Goal: Information Seeking & Learning: Find specific fact

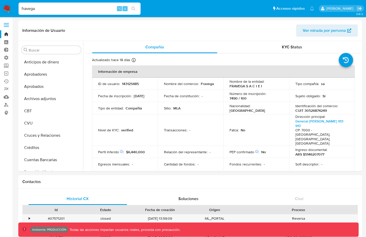
select select "10"
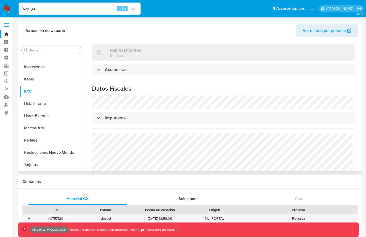
click at [324, 31] on span "Ver mirada por persona" at bounding box center [324, 30] width 43 height 12
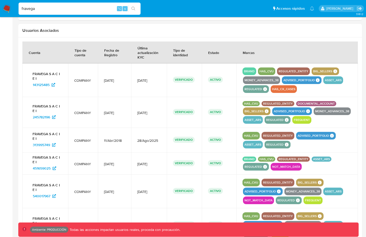
scroll to position [544, 0]
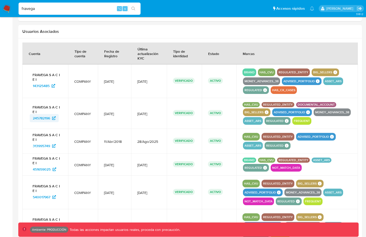
click at [40, 117] on span "245782196" at bounding box center [41, 118] width 17 height 8
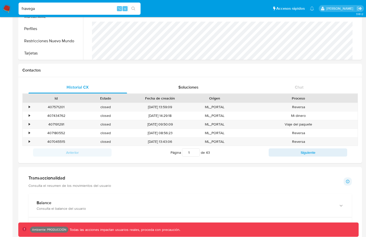
scroll to position [0, 0]
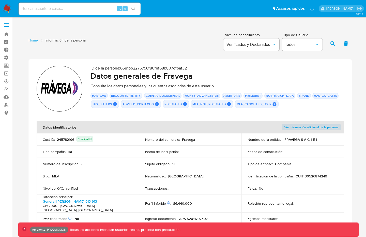
click at [66, 139] on div "245782196 Principal" at bounding box center [75, 139] width 36 height 7
click at [63, 139] on div "245782196 Principal" at bounding box center [75, 139] width 36 height 7
click at [62, 140] on div "245782196 Principal" at bounding box center [75, 139] width 36 height 7
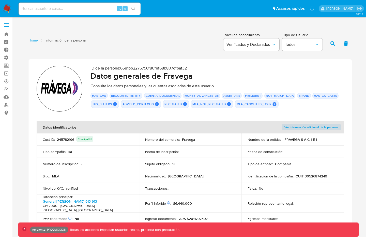
click at [62, 140] on div "245782196 Principal" at bounding box center [75, 139] width 36 height 7
click at [69, 141] on div "245782196 Principal" at bounding box center [75, 139] width 36 height 7
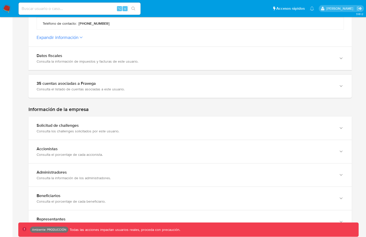
scroll to position [269, 0]
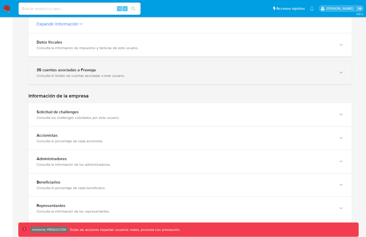
click at [102, 73] on div "Consulta el listado de cuentas asociadas a este usuario." at bounding box center [185, 75] width 297 height 5
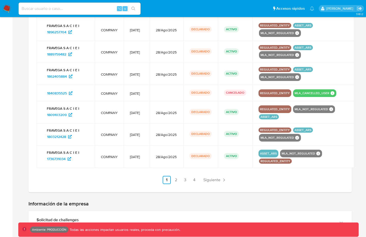
scroll to position [476, 0]
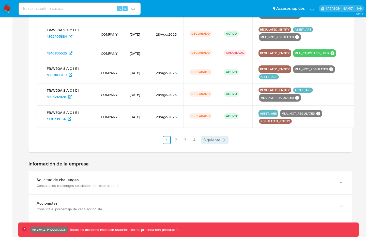
click at [220, 138] on span "Siguiente" at bounding box center [211, 140] width 17 height 4
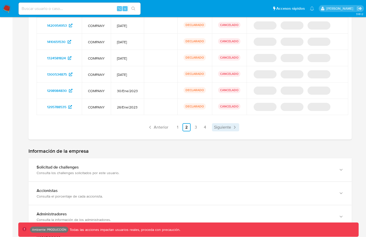
scroll to position [414, 0]
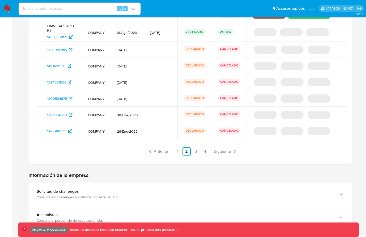
click at [221, 149] on span "Siguiente" at bounding box center [222, 151] width 17 height 4
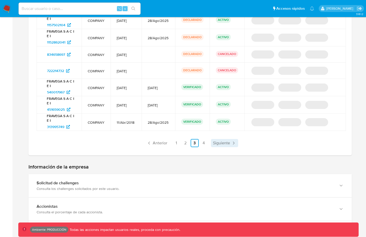
click at [224, 141] on span "Siguiente" at bounding box center [221, 143] width 17 height 4
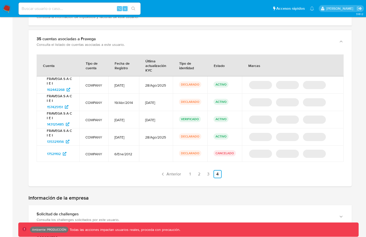
scroll to position [305, 0]
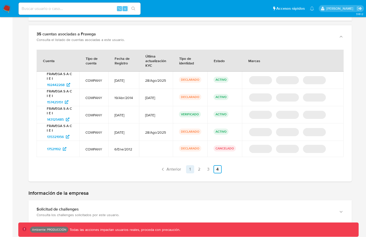
click at [190, 165] on link "1" at bounding box center [190, 169] width 8 height 8
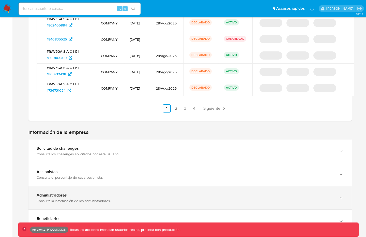
scroll to position [481, 0]
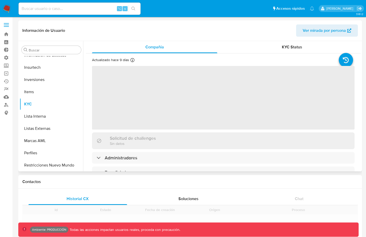
scroll to position [264, 0]
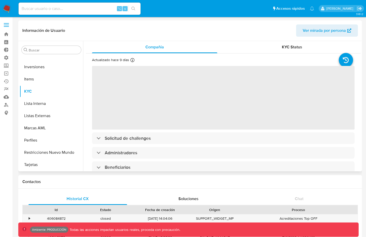
select select "10"
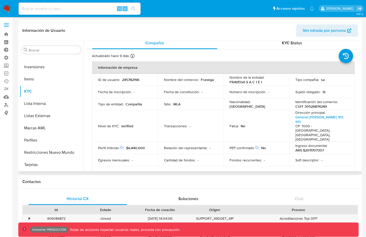
scroll to position [0, 0]
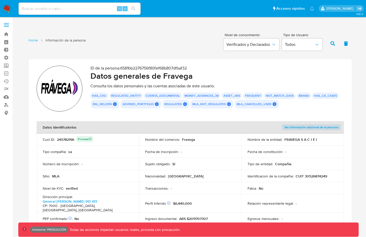
scroll to position [481, 0]
